Goal: Task Accomplishment & Management: Complete application form

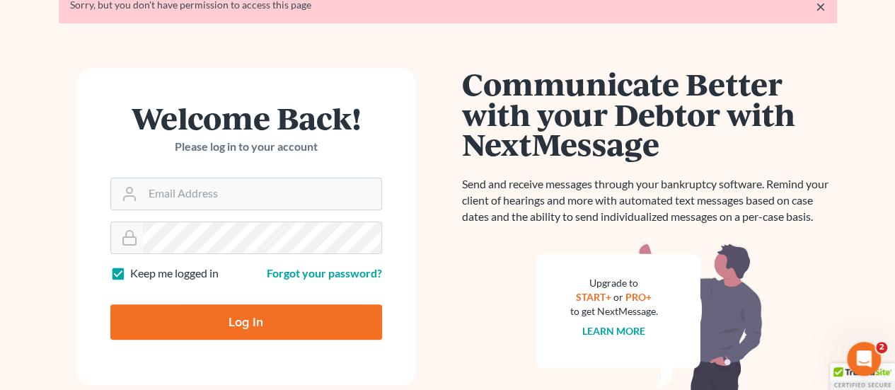
type input "[PERSON_NAME][EMAIL_ADDRESS][DOMAIN_NAME]"
click at [246, 318] on input "Log In" at bounding box center [246, 321] width 272 height 35
type input "Thinking..."
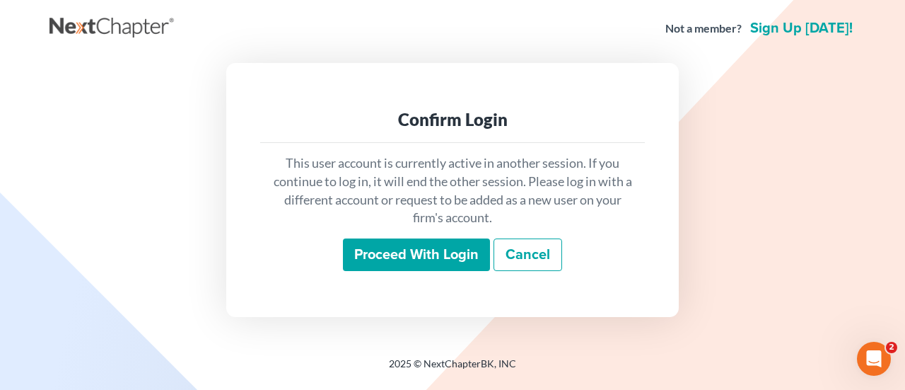
click at [399, 258] on input "Proceed with login" at bounding box center [416, 254] width 147 height 33
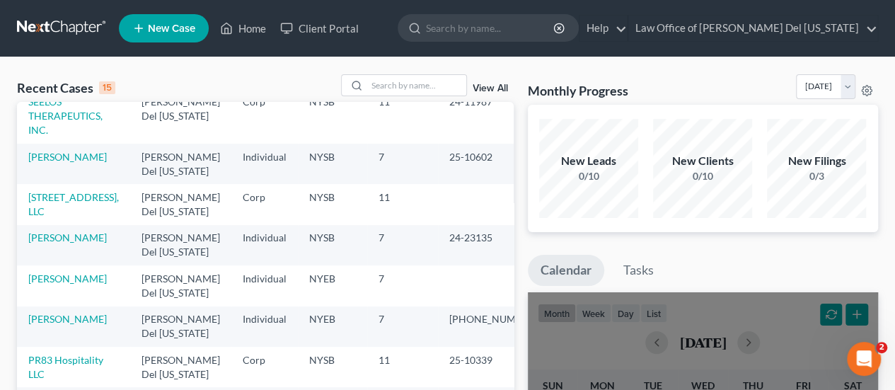
scroll to position [283, 0]
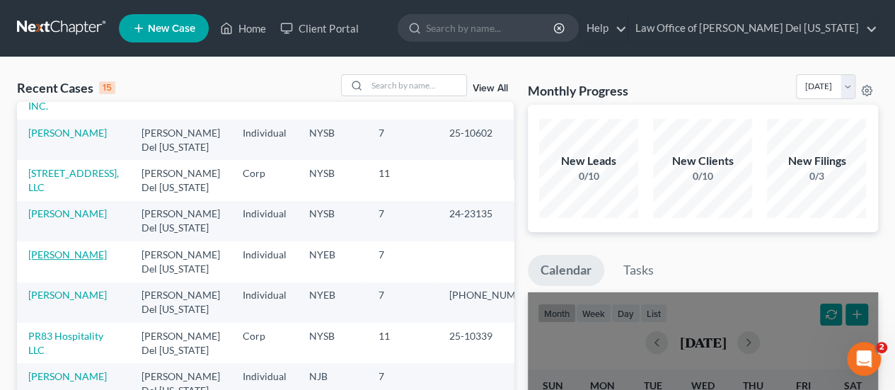
click at [86, 248] on link "Arcario, Walter" at bounding box center [67, 254] width 79 height 12
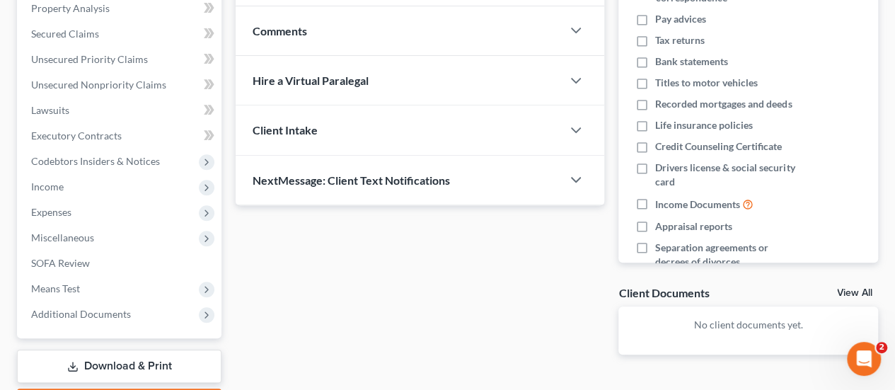
scroll to position [360, 0]
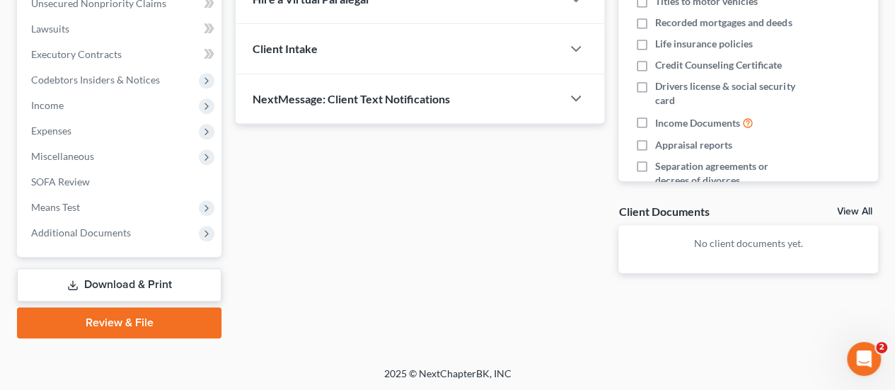
click at [162, 279] on link "Download & Print" at bounding box center [119, 284] width 204 height 33
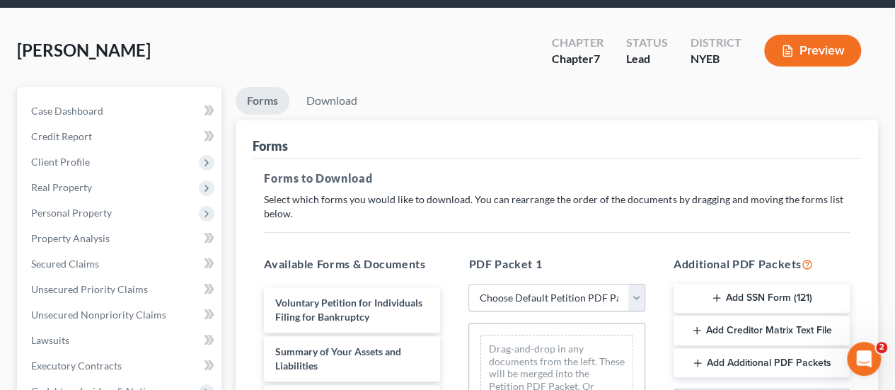
scroll to position [141, 0]
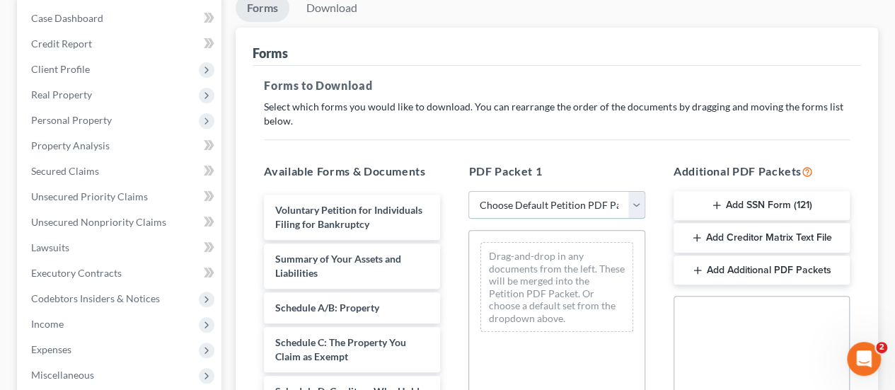
click at [571, 209] on select "Choose Default Petition PDF Packet Complete Bankruptcy Petition (all forms and …" at bounding box center [556, 205] width 176 height 28
click at [468, 191] on select "Choose Default Petition PDF Packet Complete Bankruptcy Petition (all forms and …" at bounding box center [556, 205] width 176 height 28
click at [539, 204] on select "Choose Default Petition PDF Packet Complete Bankruptcy Petition (all forms and …" at bounding box center [556, 205] width 176 height 28
select select "0"
click at [474, 191] on select "Choose Default Petition PDF Packet Complete Bankruptcy Petition (all forms and …" at bounding box center [556, 205] width 176 height 28
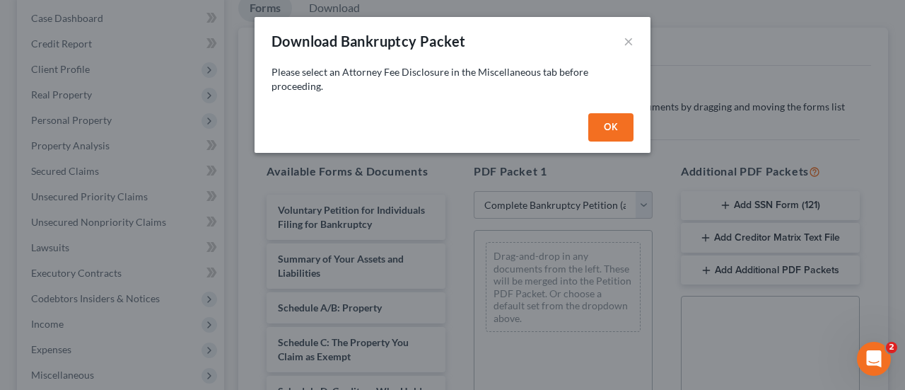
click at [605, 124] on button "OK" at bounding box center [610, 127] width 45 height 28
select select
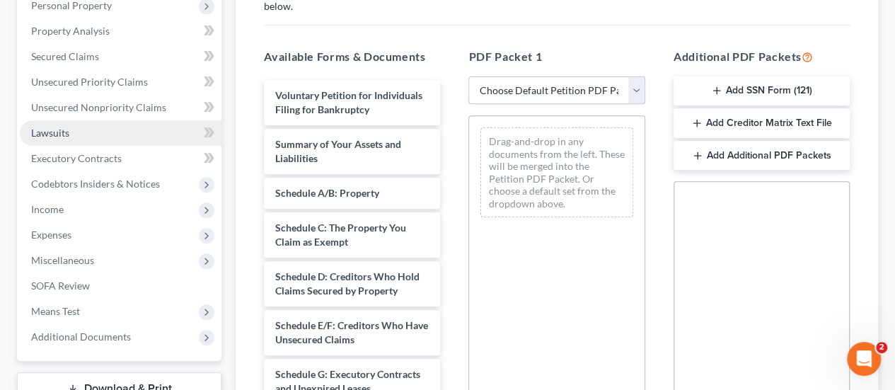
scroll to position [283, 0]
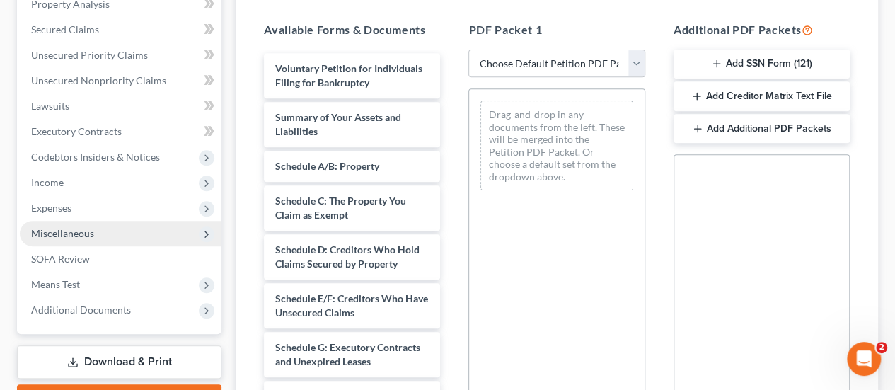
click at [206, 234] on icon at bounding box center [206, 233] width 11 height 11
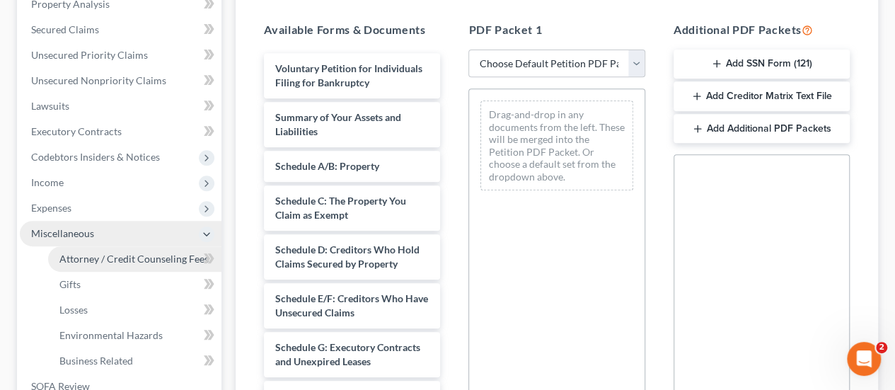
click at [156, 257] on span "Attorney / Credit Counseling Fees" at bounding box center [133, 258] width 149 height 12
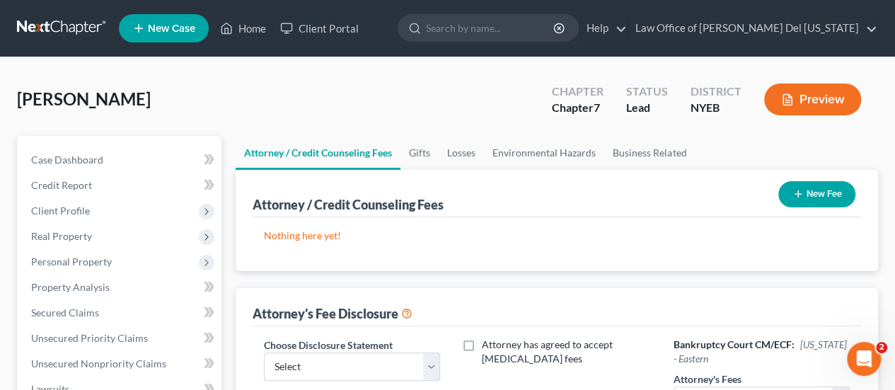
click at [815, 195] on button "New Fee" at bounding box center [816, 194] width 77 height 26
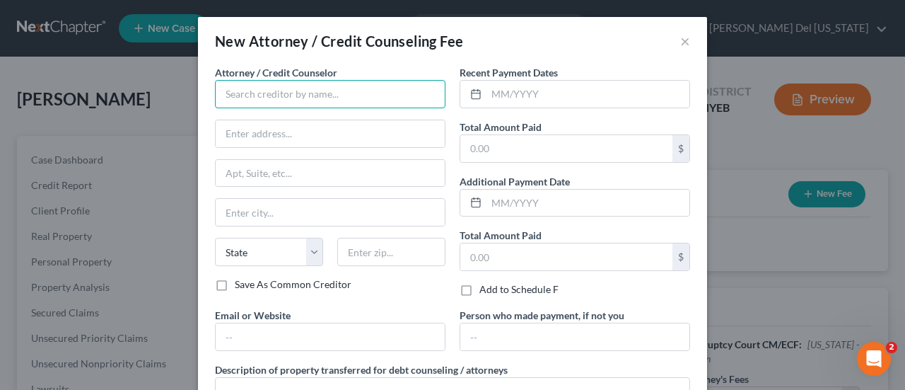
click at [318, 100] on input "text" at bounding box center [330, 94] width 231 height 28
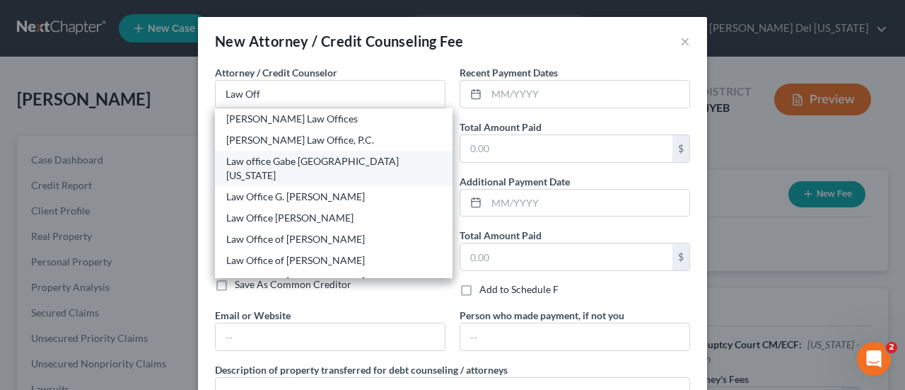
click at [300, 158] on div "Law office Gabe Del Virginia" at bounding box center [333, 168] width 215 height 28
type input "Law office Gabe Del Virginia"
type input "30 Wall Street-12th Floor"
type input "New York"
select select "35"
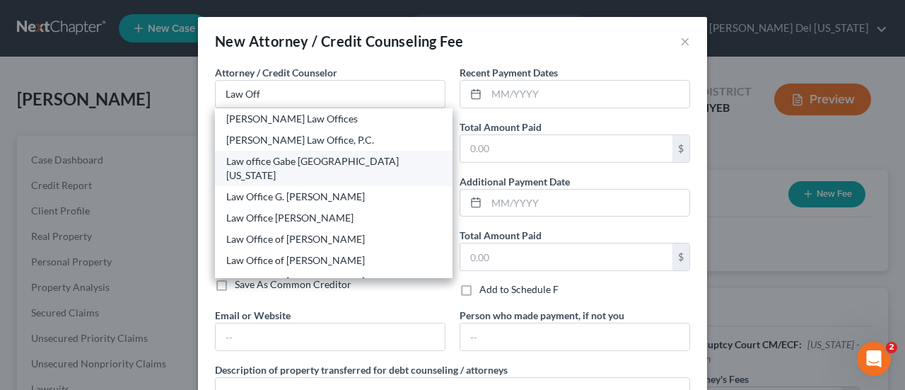
type input "10005"
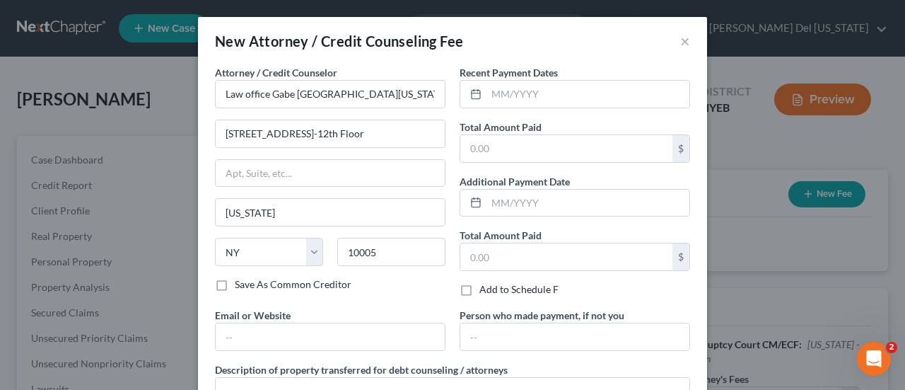
drag, startPoint x: 213, startPoint y: 282, endPoint x: 222, endPoint y: 281, distance: 9.2
click at [235, 282] on label "Save As Common Creditor" at bounding box center [293, 284] width 117 height 14
click at [240, 282] on input "Save As Common Creditor" at bounding box center [244, 281] width 9 height 9
checkbox input "true"
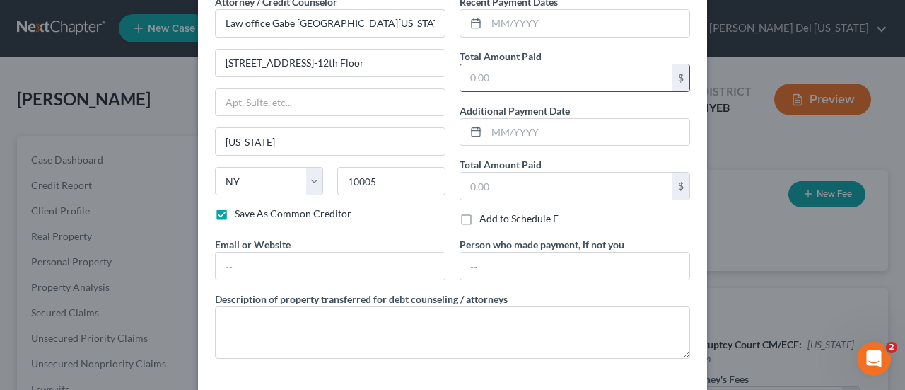
click at [491, 79] on input "text" at bounding box center [566, 77] width 212 height 27
drag, startPoint x: 504, startPoint y: 79, endPoint x: 382, endPoint y: 72, distance: 121.8
click at [382, 72] on div "Attorney / Credit Counselor * Law office Gabe Del Virginia 30 Wall Street-12th …" at bounding box center [452, 182] width 489 height 376
type input "6,500"
click at [503, 178] on input "text" at bounding box center [566, 186] width 212 height 27
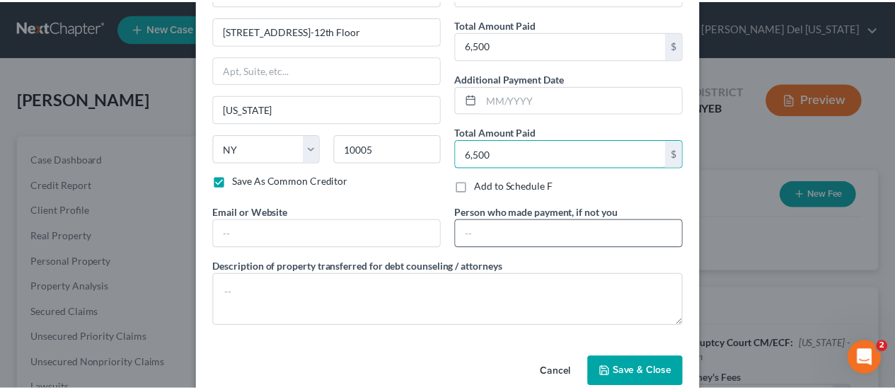
scroll to position [125, 0]
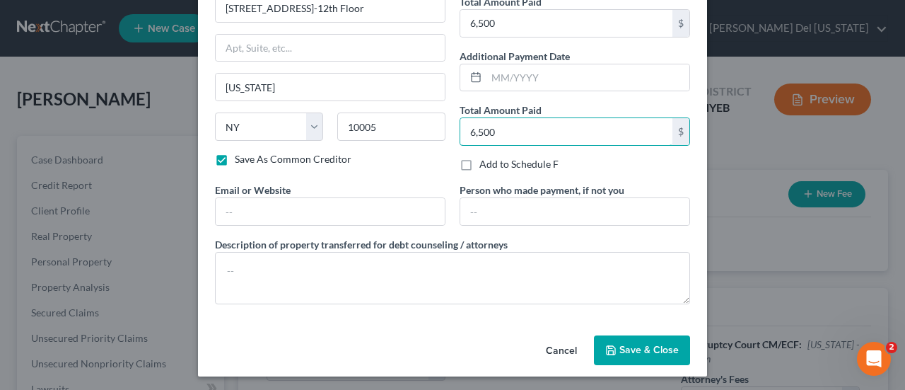
type input "6,500"
click at [629, 344] on span "Save & Close" at bounding box center [649, 350] width 59 height 12
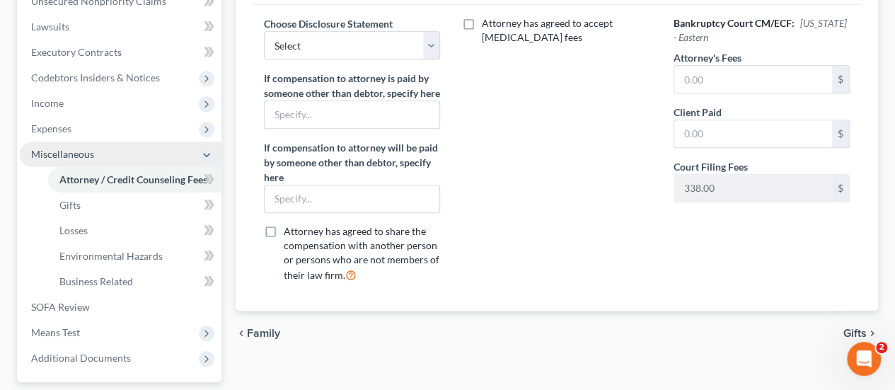
scroll to position [424, 0]
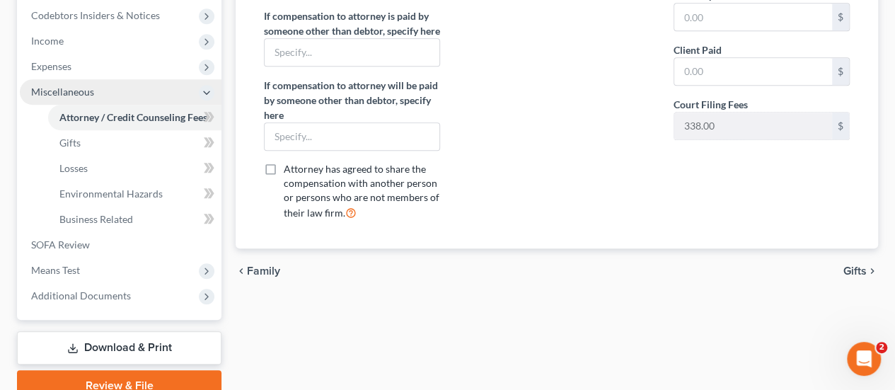
click at [167, 344] on link "Download & Print" at bounding box center [119, 347] width 204 height 33
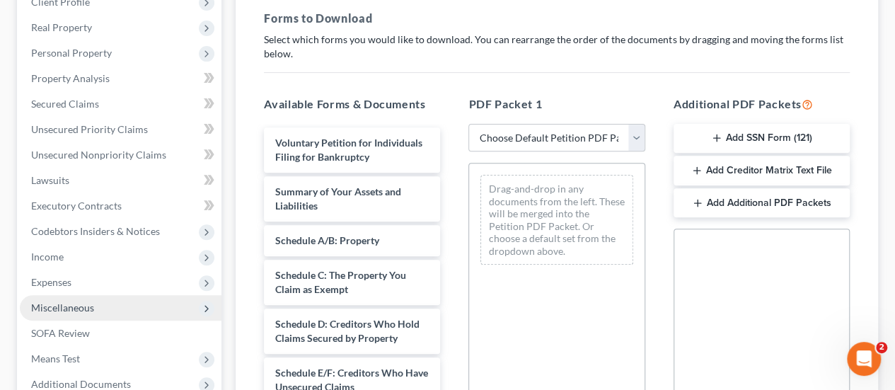
scroll to position [212, 0]
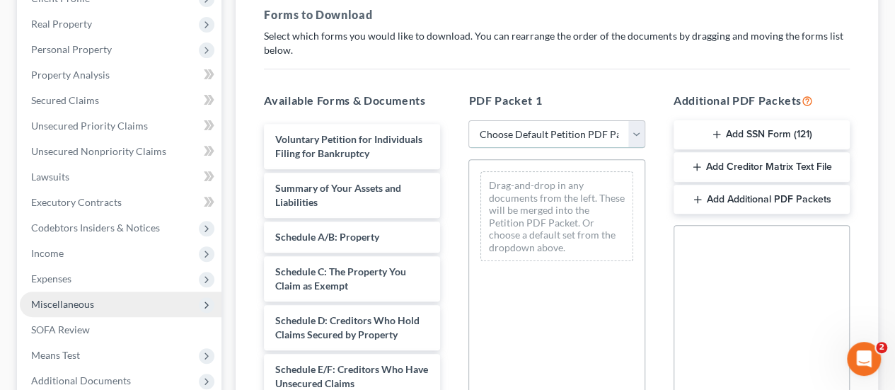
click at [553, 137] on select "Choose Default Petition PDF Packet Complete Bankruptcy Petition (all forms and …" at bounding box center [556, 134] width 176 height 28
select select "0"
click at [474, 120] on select "Choose Default Petition PDF Packet Complete Bankruptcy Petition (all forms and …" at bounding box center [556, 134] width 176 height 28
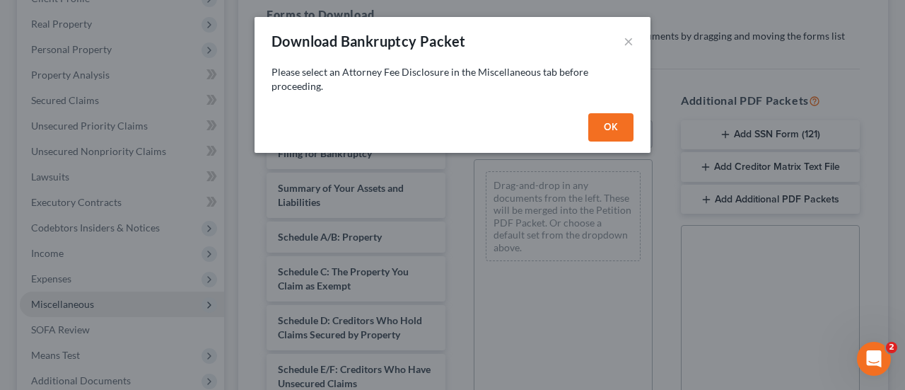
click at [610, 128] on button "OK" at bounding box center [610, 127] width 45 height 28
select select
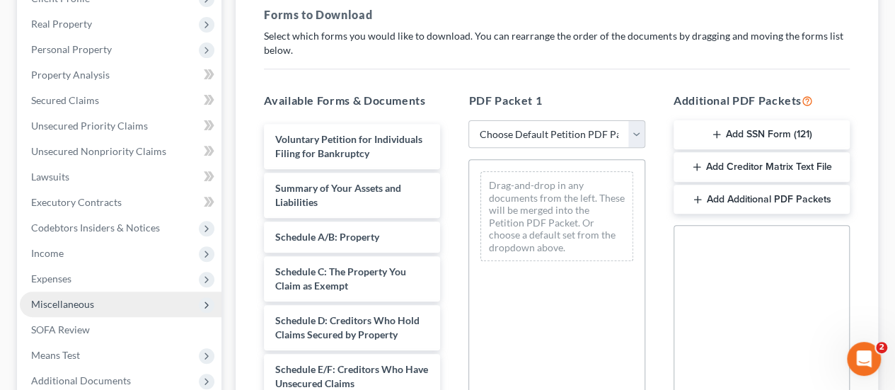
click at [209, 304] on icon at bounding box center [206, 304] width 11 height 11
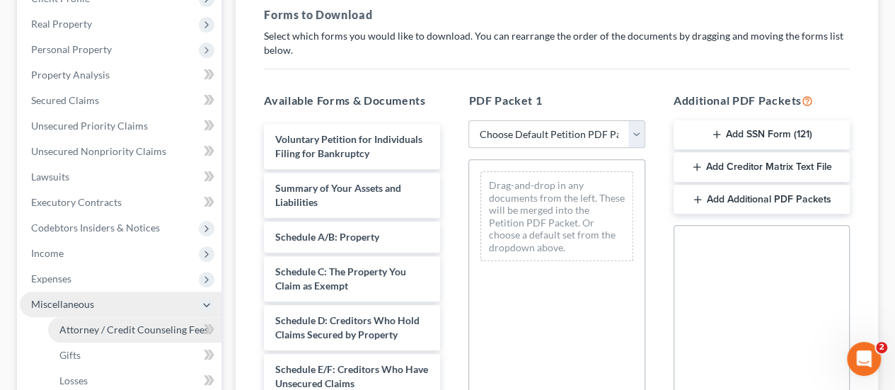
click at [177, 329] on span "Attorney / Credit Counseling Fees" at bounding box center [133, 329] width 149 height 12
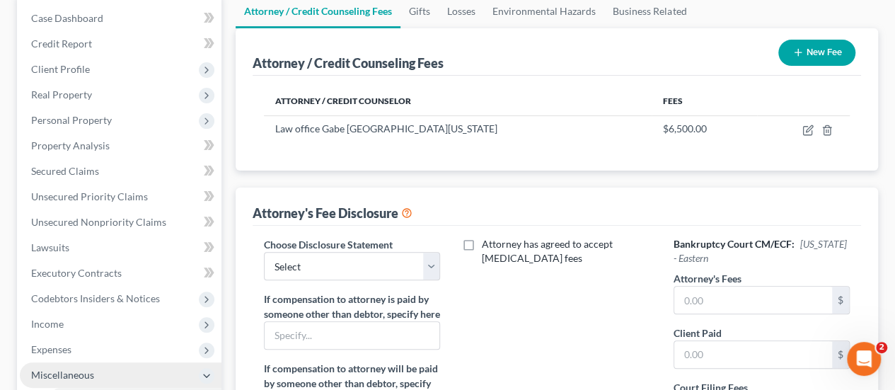
scroll to position [283, 0]
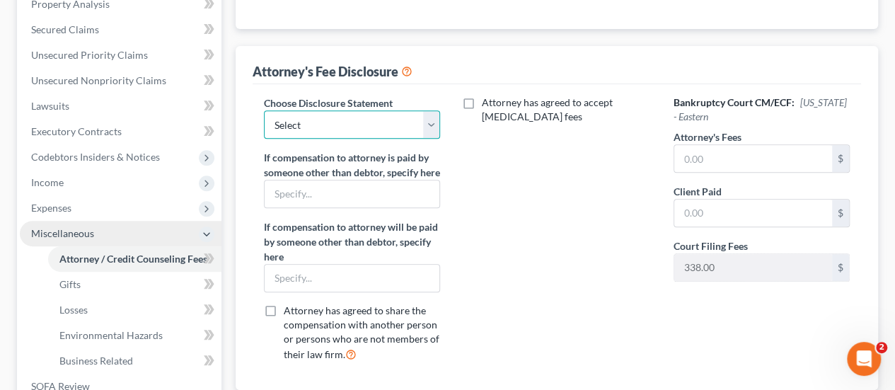
click at [430, 118] on select "Select SDNY - New Gabriel Del Virginia" at bounding box center [352, 124] width 176 height 28
select select "1"
click at [264, 110] on select "Select SDNY - New Gabriel Del Virginia" at bounding box center [352, 124] width 176 height 28
click at [734, 161] on input "text" at bounding box center [753, 158] width 158 height 27
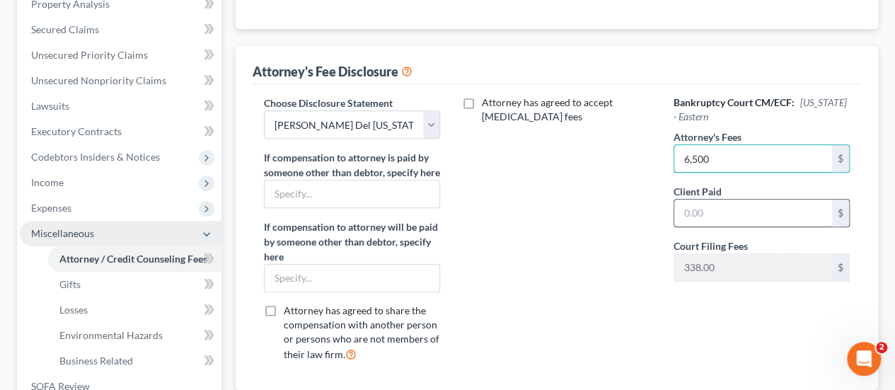
type input "6,500"
click at [716, 217] on input "text" at bounding box center [753, 212] width 158 height 27
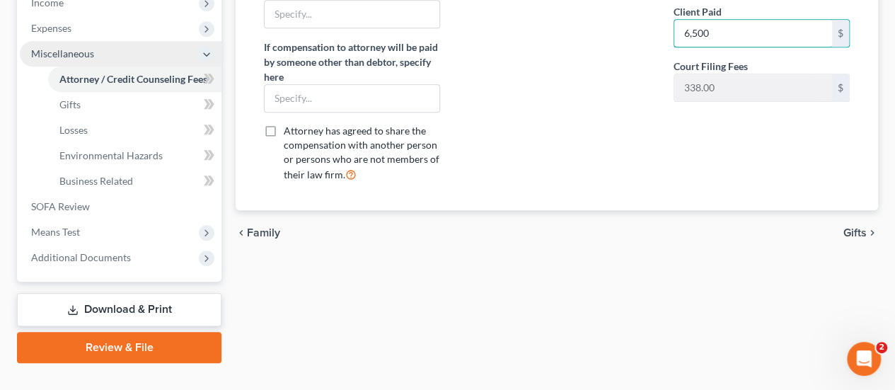
scroll to position [487, 0]
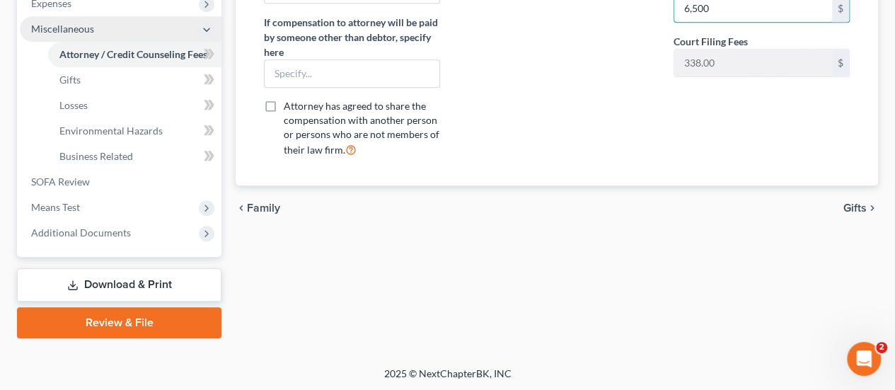
type input "6,500"
click at [155, 282] on link "Download & Print" at bounding box center [119, 284] width 204 height 33
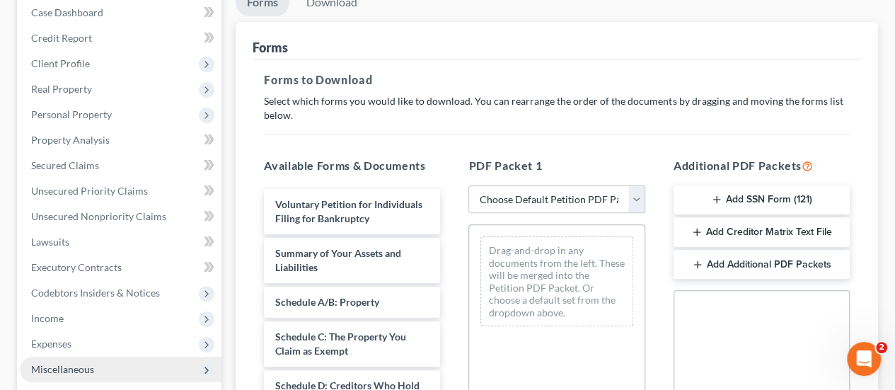
scroll to position [212, 0]
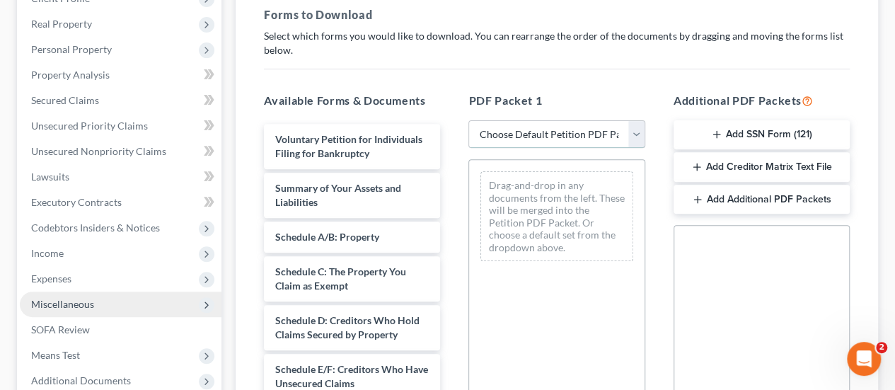
click at [547, 137] on select "Choose Default Petition PDF Packet Complete Bankruptcy Petition (all forms and …" at bounding box center [556, 134] width 176 height 28
select select "0"
click at [468, 120] on select "Choose Default Petition PDF Packet Complete Bankruptcy Petition (all forms and …" at bounding box center [556, 134] width 176 height 28
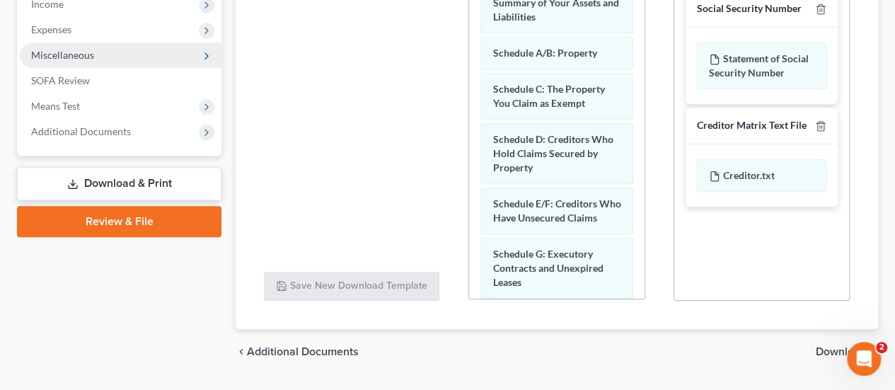
scroll to position [497, 0]
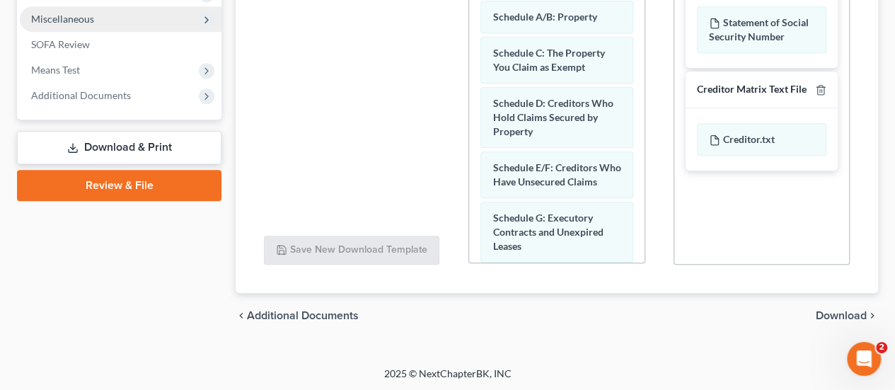
click at [835, 312] on span "Download" at bounding box center [840, 315] width 51 height 11
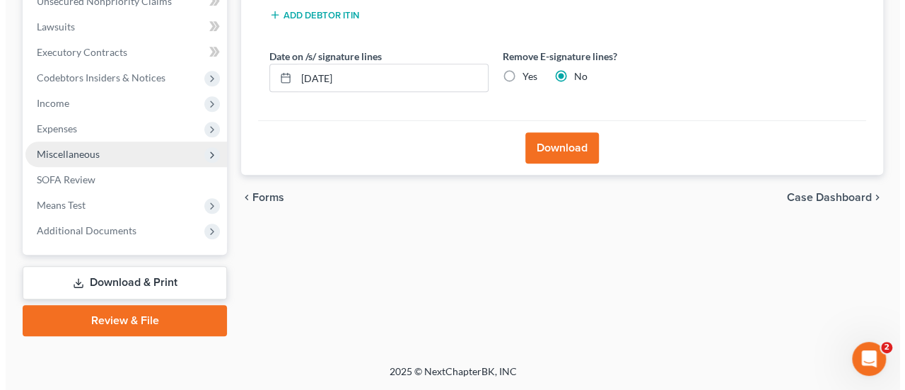
scroll to position [360, 0]
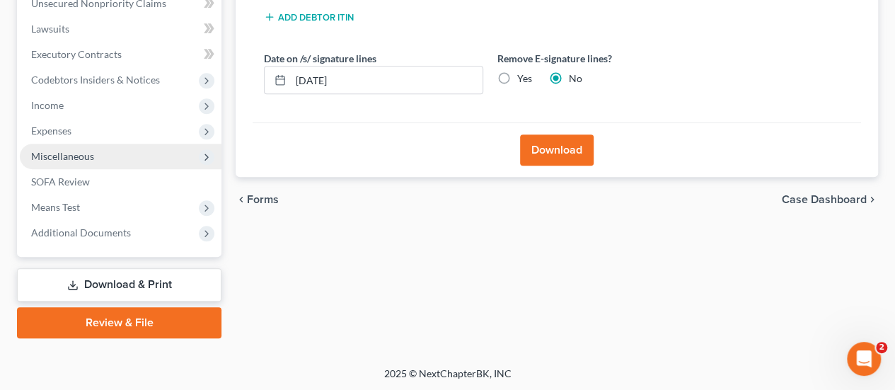
click at [545, 148] on button "Download" at bounding box center [557, 149] width 74 height 31
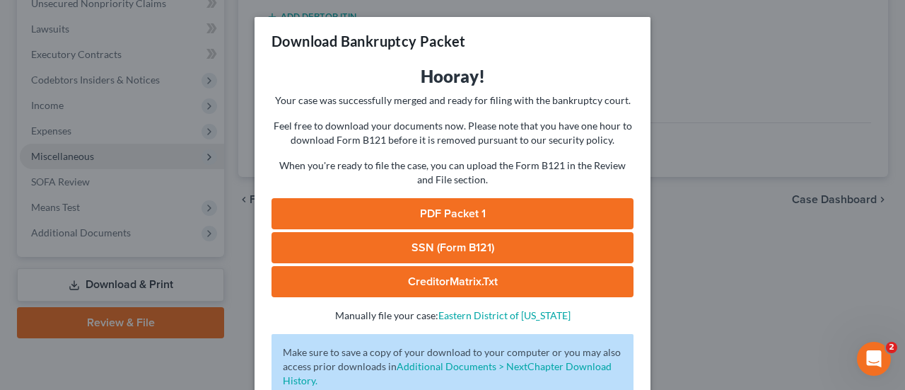
click at [470, 216] on link "PDF Packet 1" at bounding box center [453, 213] width 362 height 31
click at [452, 244] on link "SSN (Form B121)" at bounding box center [453, 247] width 362 height 31
